Goal: Information Seeking & Learning: Learn about a topic

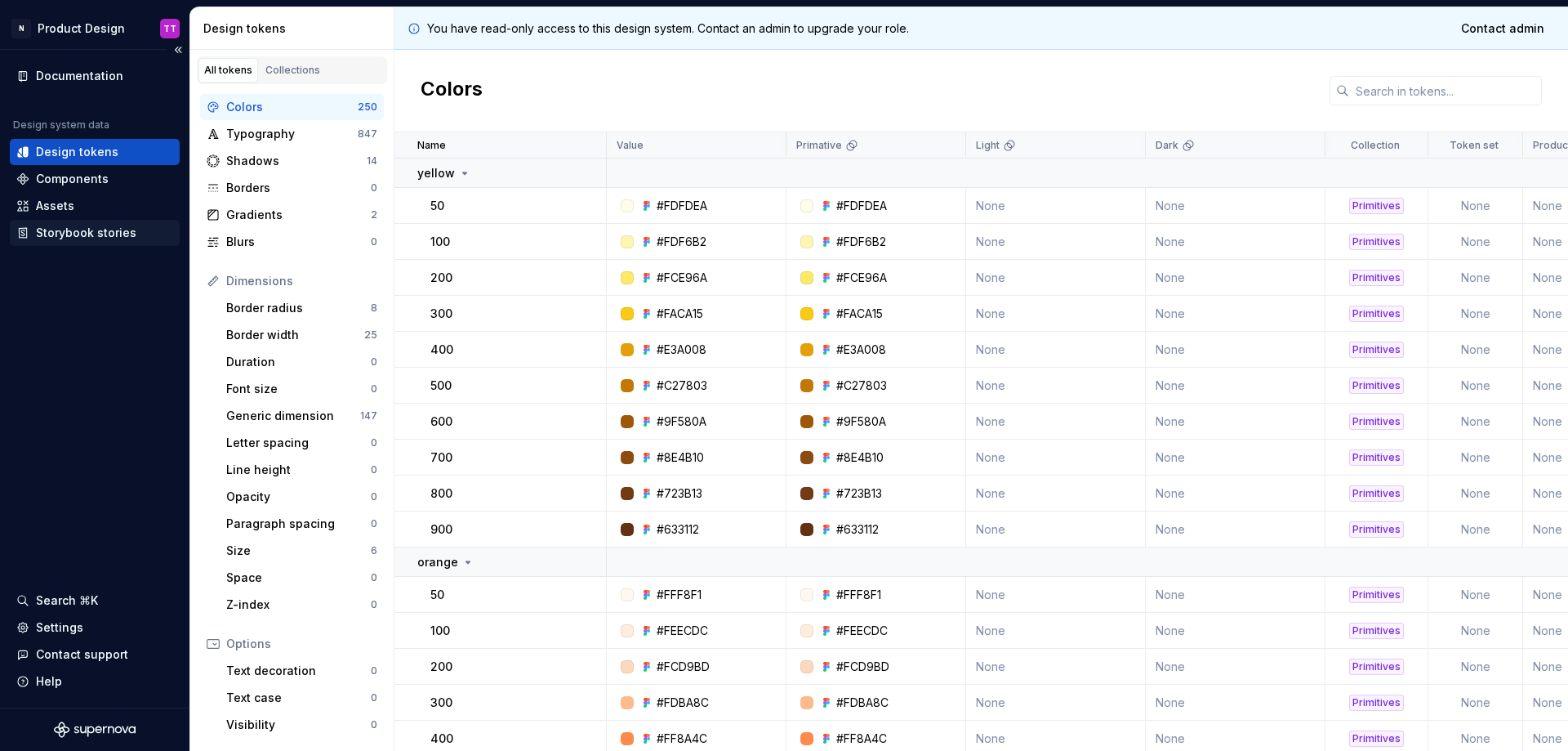
click at [104, 231] on div "Storybook stories" at bounding box center [86, 232] width 100 height 16
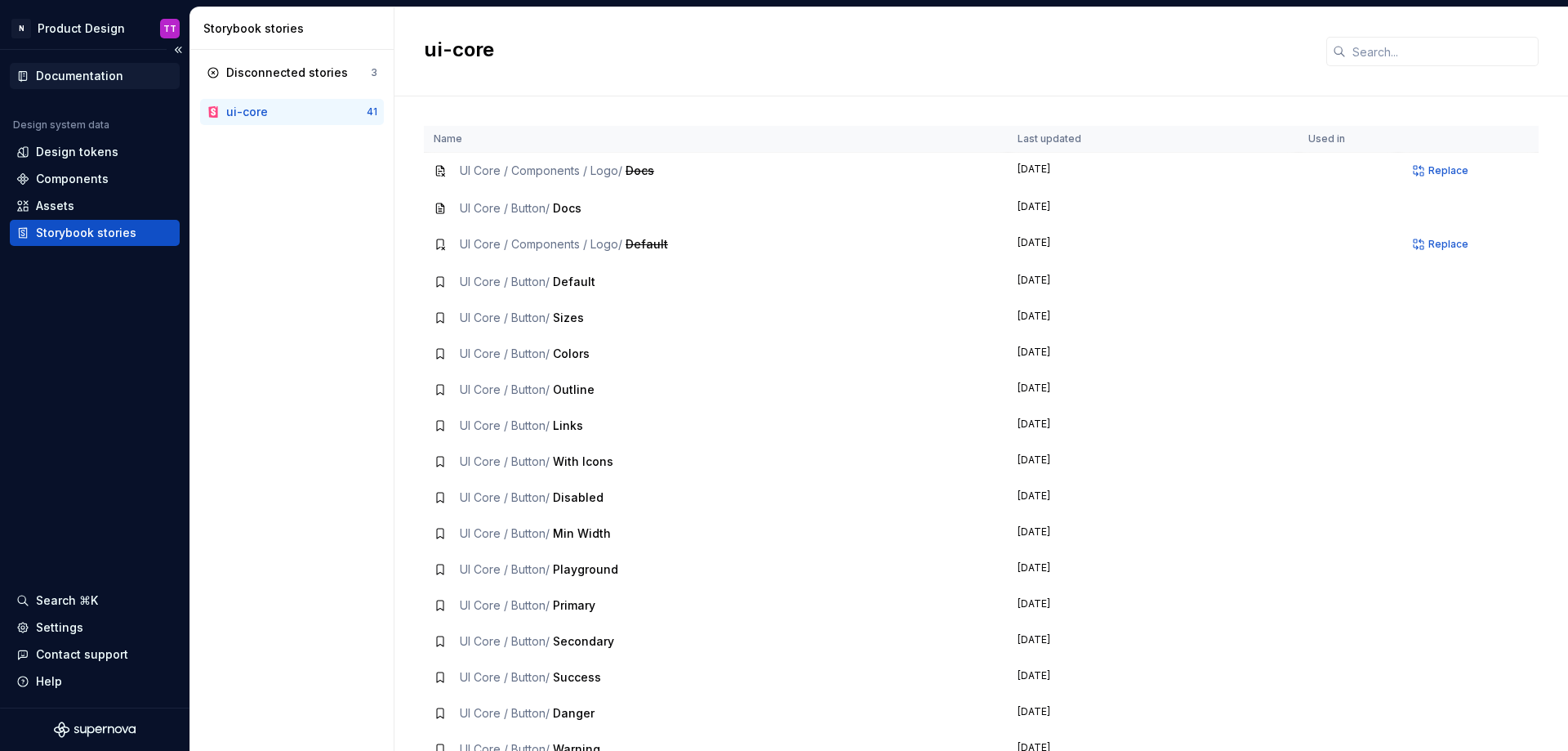
click at [88, 78] on div "Documentation" at bounding box center [80, 75] width 87 height 16
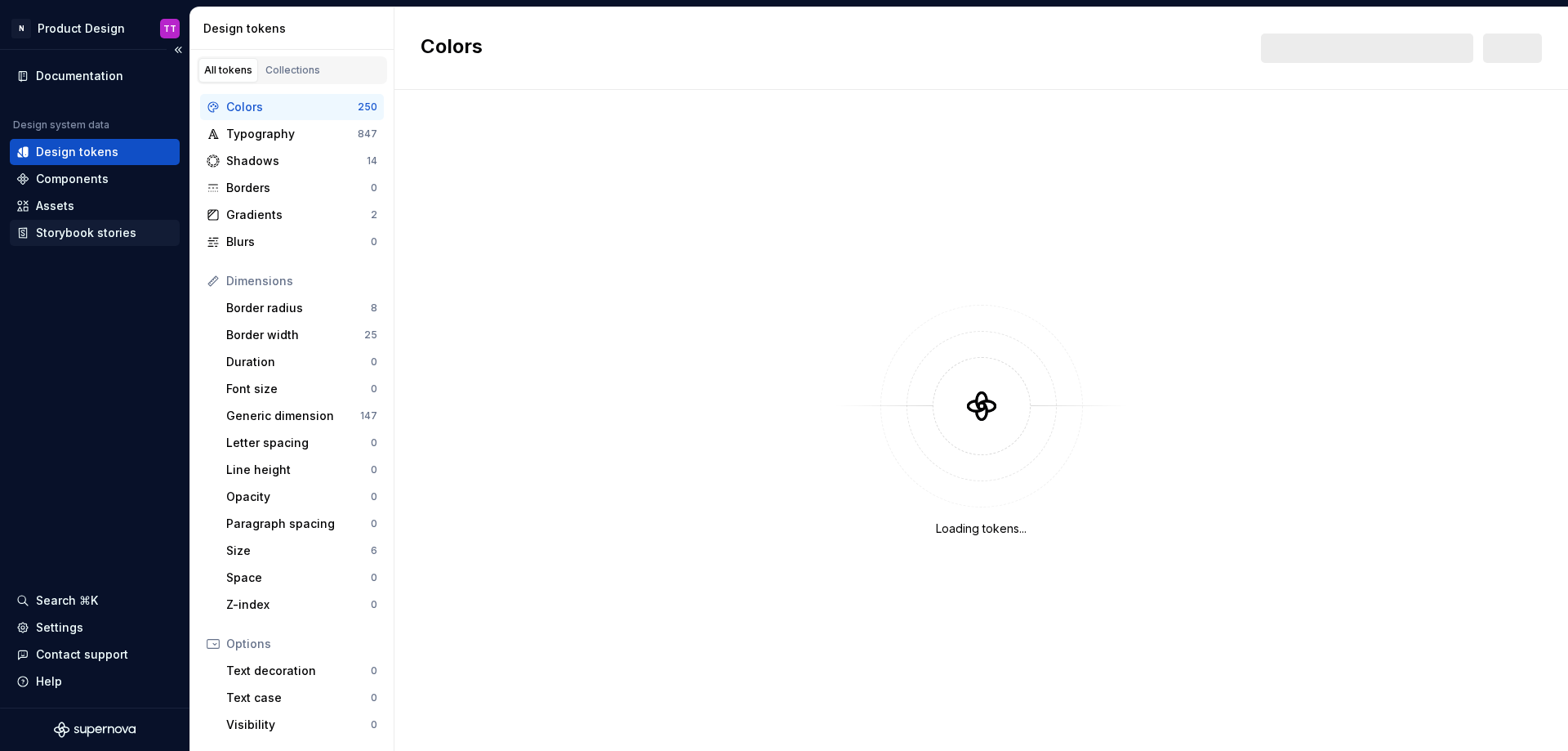
click at [126, 234] on div "Storybook stories" at bounding box center [86, 232] width 100 height 16
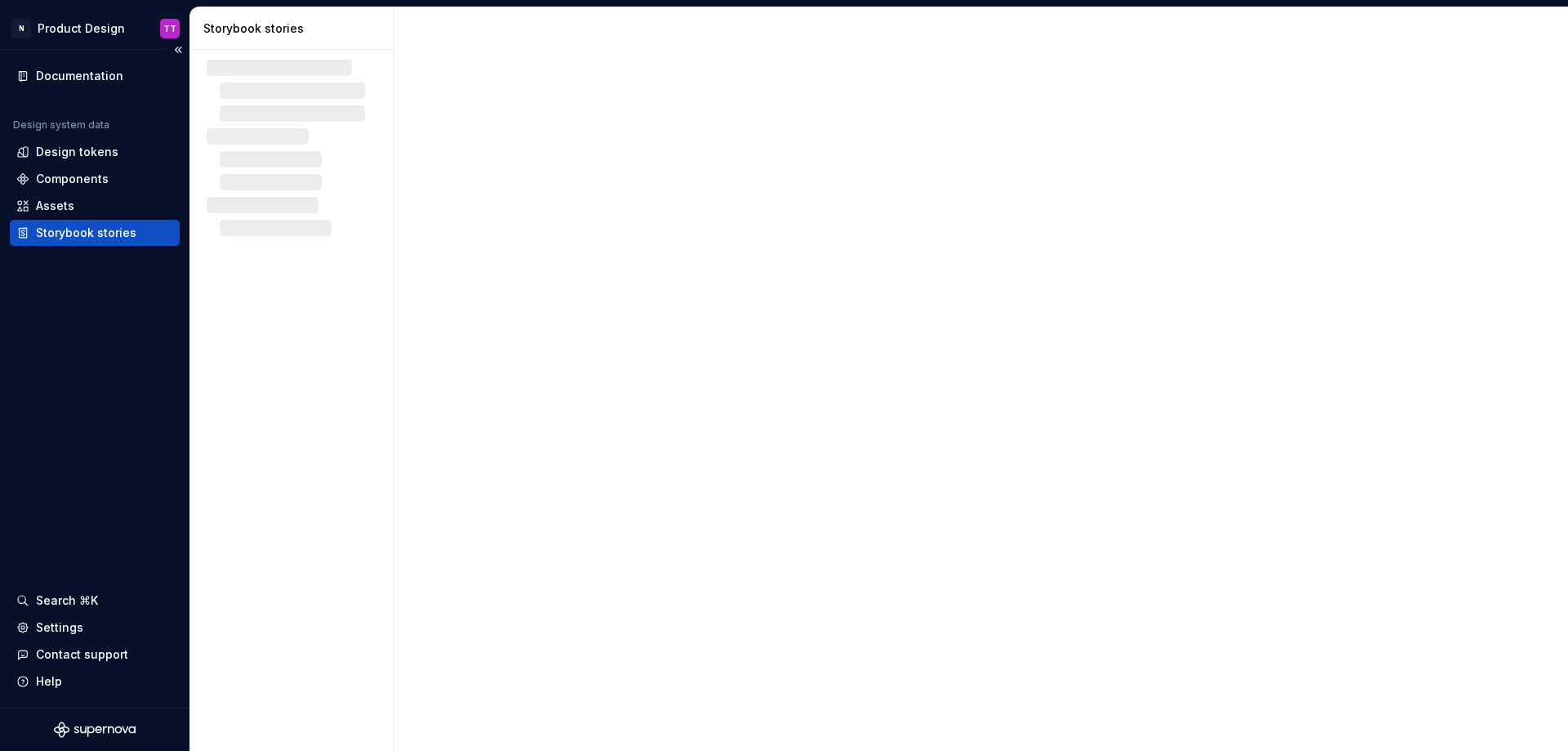
click at [115, 234] on div "Storybook stories" at bounding box center [86, 232] width 100 height 16
click at [277, 113] on div "ui-core" at bounding box center [296, 111] width 141 height 16
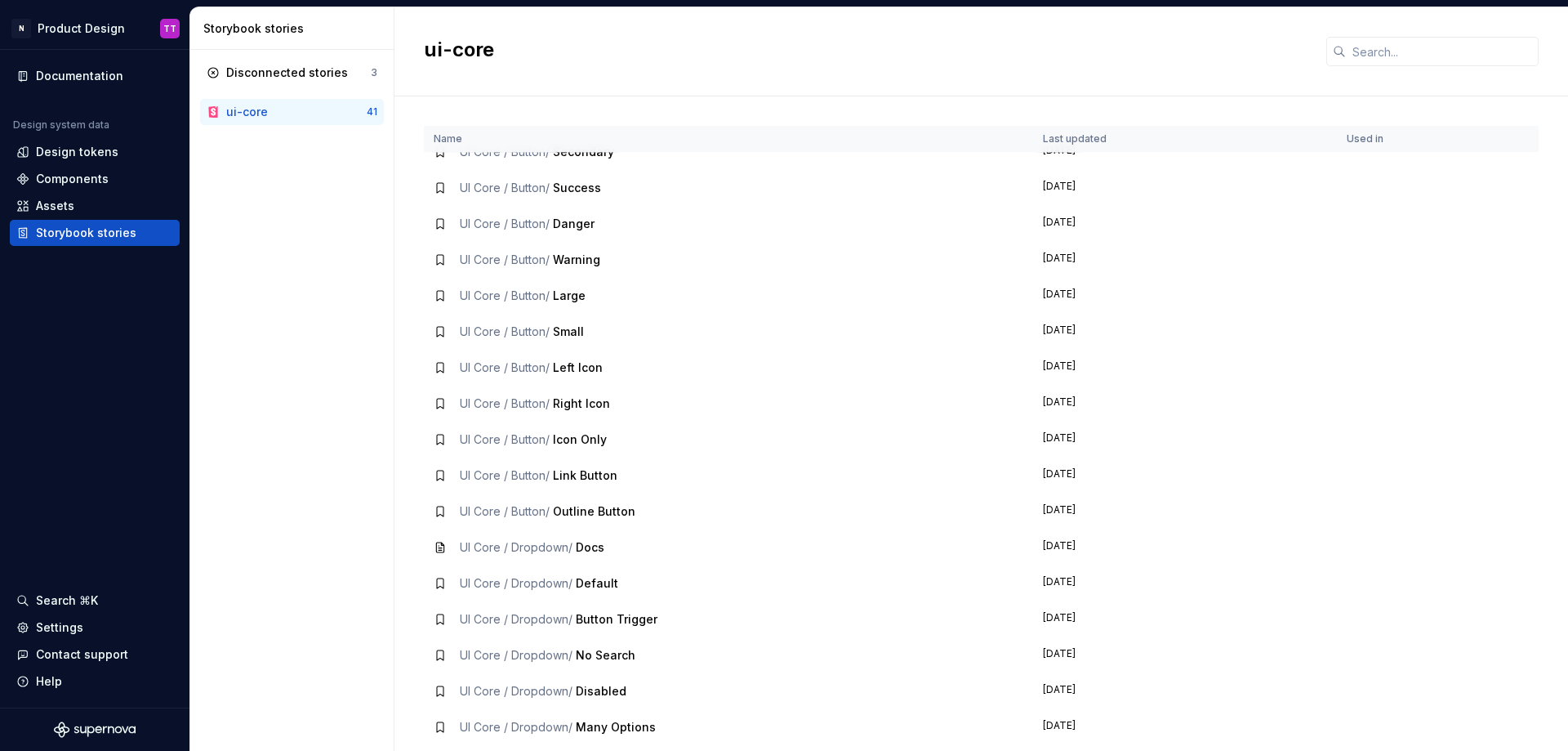
scroll to position [881, 0]
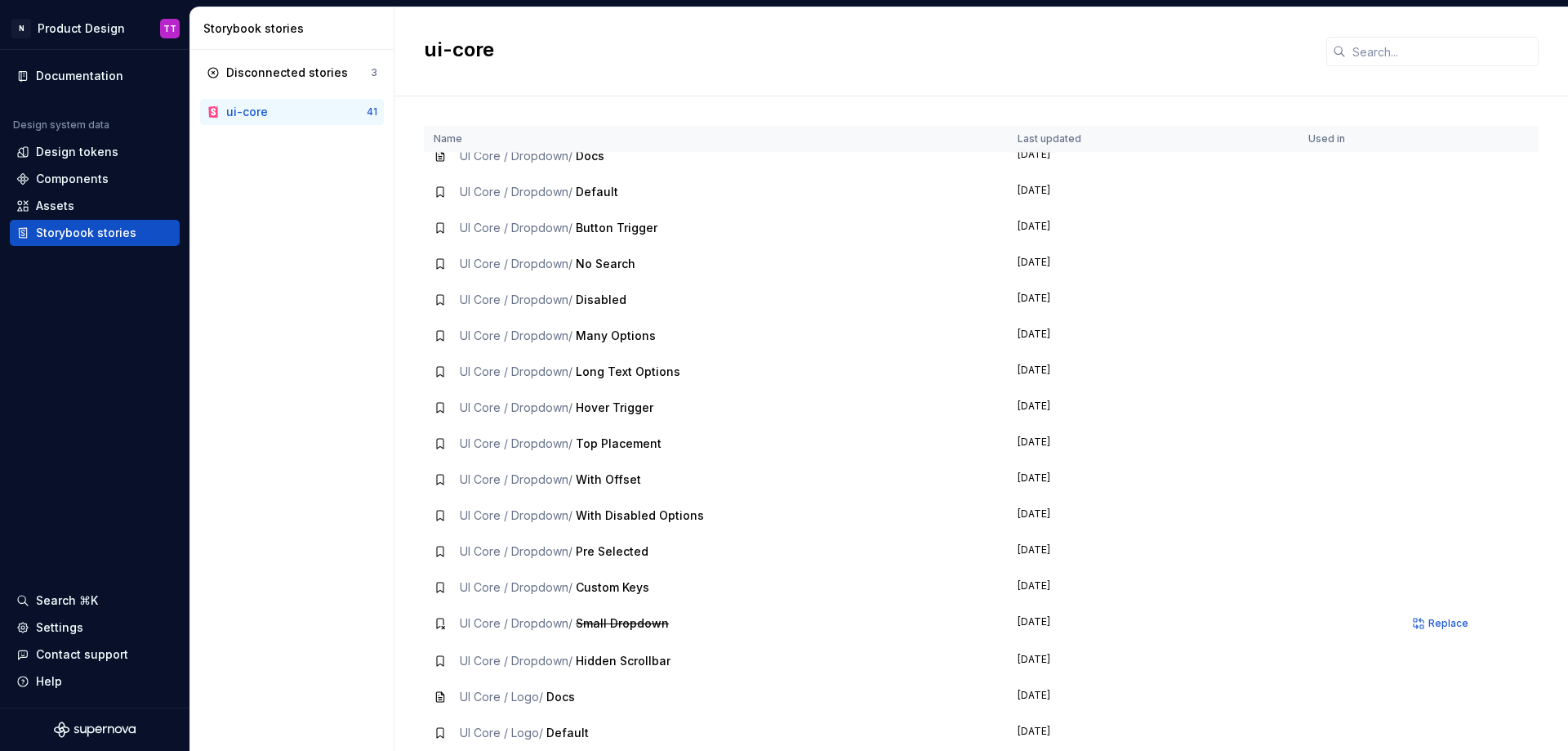
click at [564, 735] on span "Default" at bounding box center [568, 732] width 43 height 14
click at [530, 697] on span "UI Core / Logo /" at bounding box center [501, 696] width 83 height 14
click at [1056, 690] on td "[DATE]" at bounding box center [1152, 697] width 290 height 36
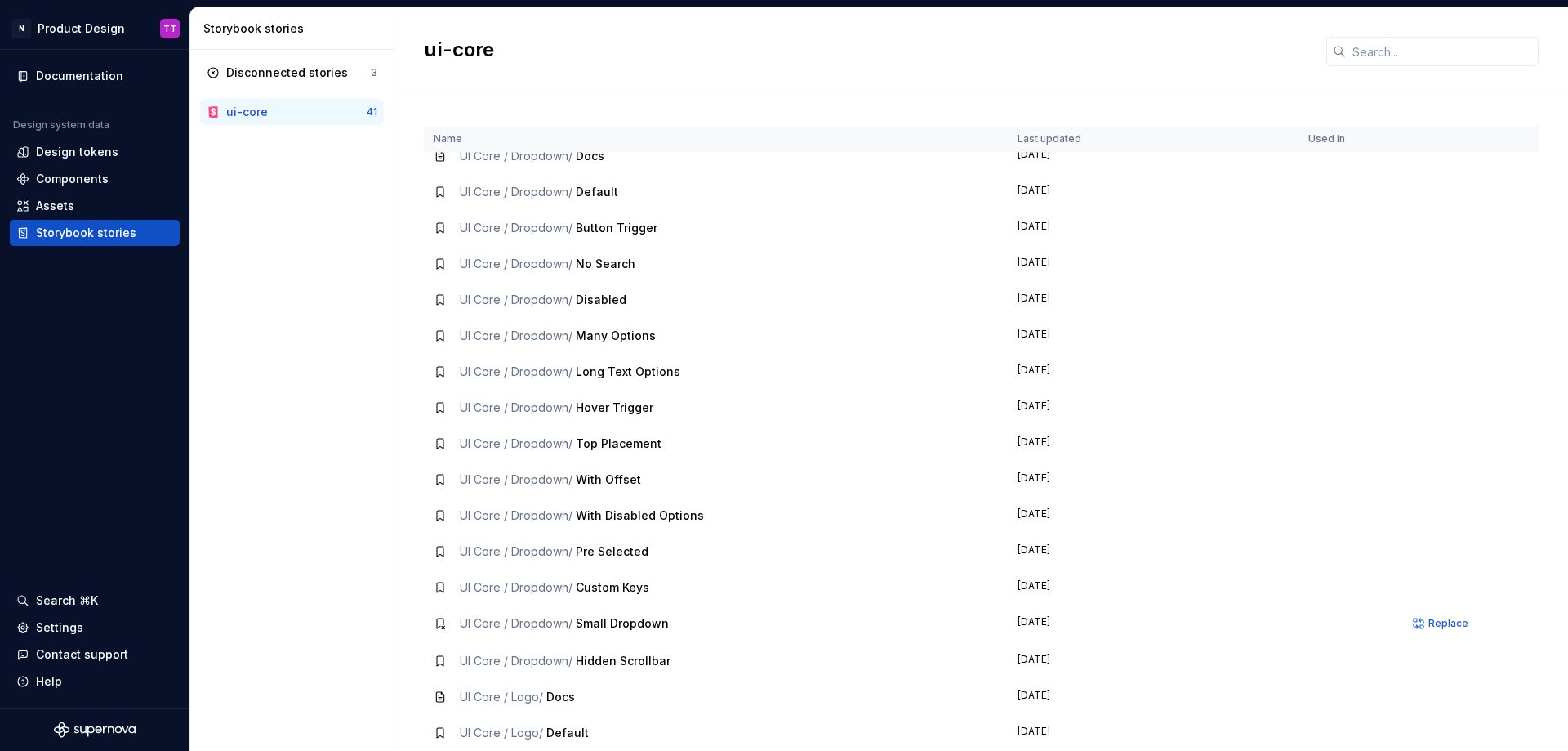
click at [1056, 690] on td "[DATE]" at bounding box center [1152, 697] width 290 height 36
click at [122, 26] on html "N Product Design TT Documentation Design system data Design tokens Components A…" at bounding box center [784, 376] width 1568 height 751
